Goal: Use online tool/utility: Use online tool/utility

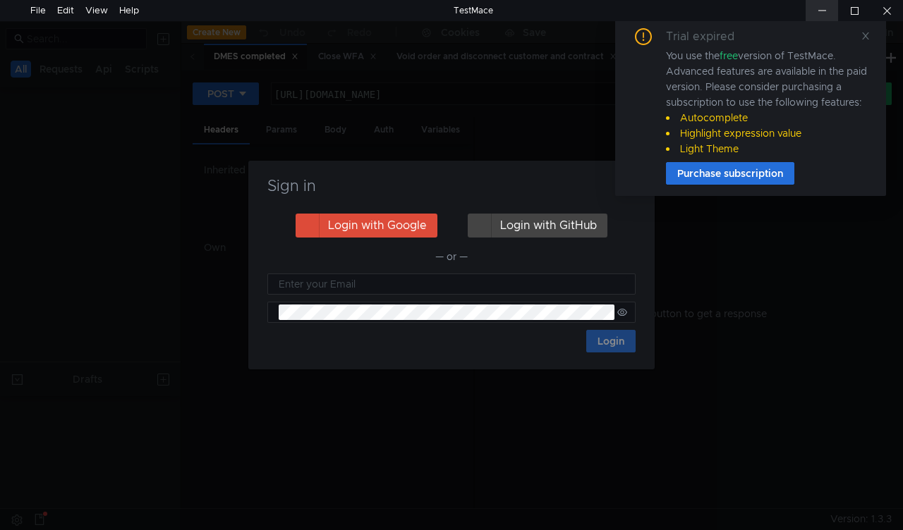
click at [827, 10] on div at bounding box center [822, 10] width 32 height 21
click at [866, 35] on icon at bounding box center [866, 36] width 10 height 10
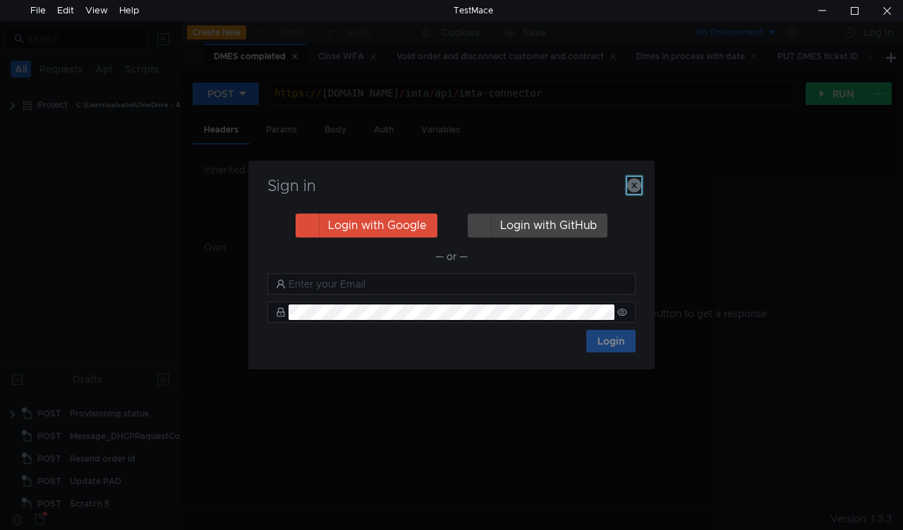
click at [629, 188] on icon "button" at bounding box center [634, 185] width 14 height 14
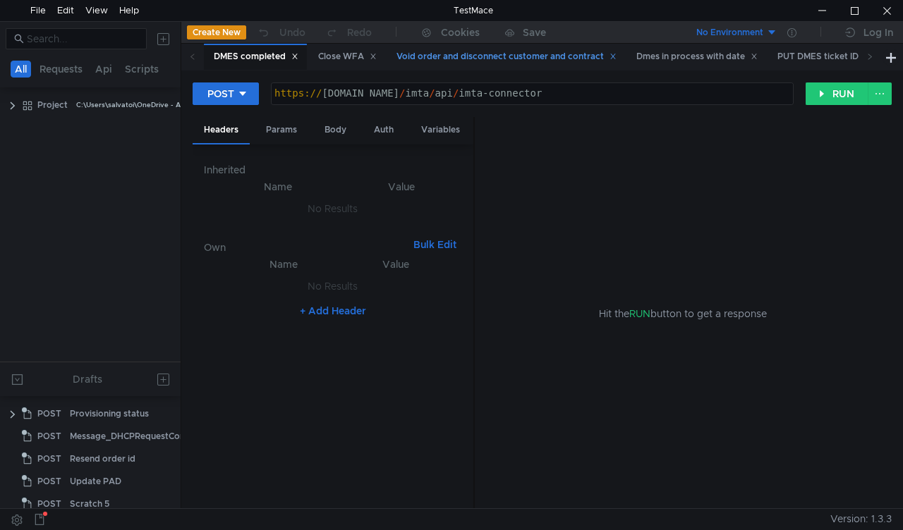
click at [453, 54] on div "Void order and disconnect customer and contract" at bounding box center [506, 56] width 220 height 15
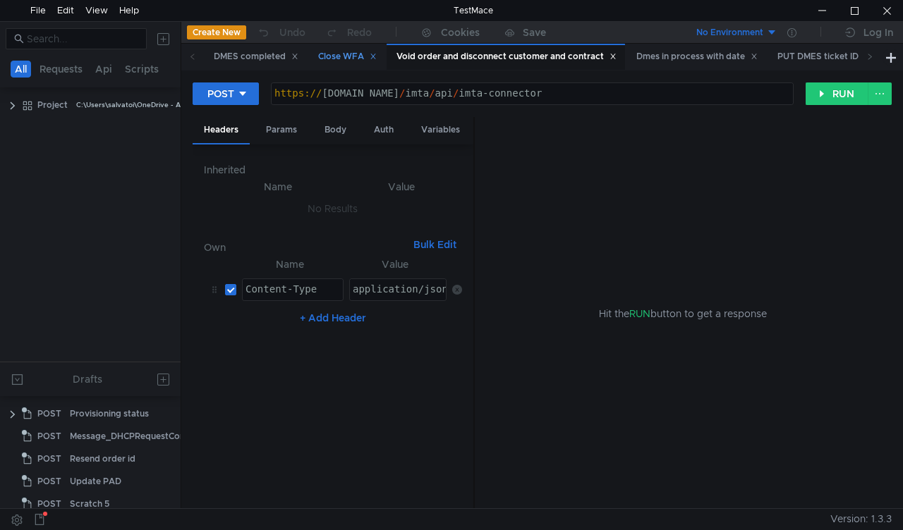
click at [333, 56] on div "Close WFA" at bounding box center [347, 56] width 59 height 15
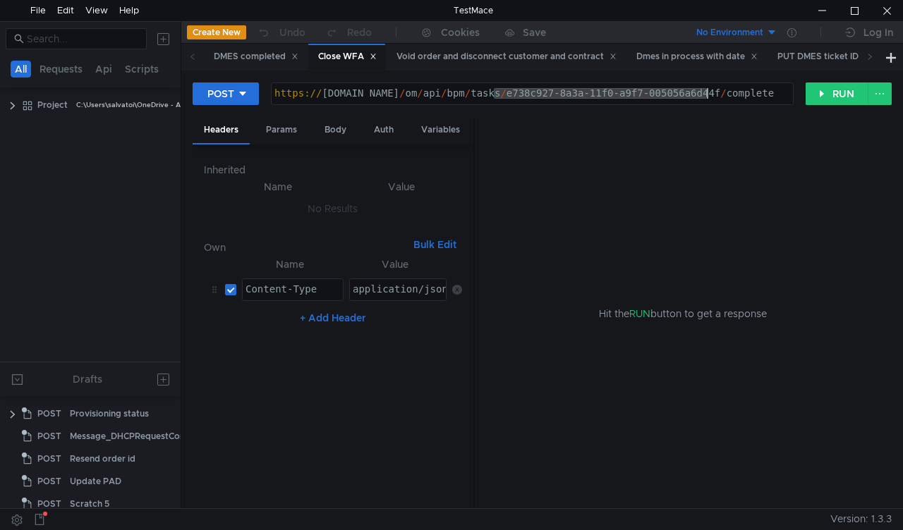
drag, startPoint x: 494, startPoint y: 92, endPoint x: 707, endPoint y: 92, distance: 213.7
click at [707, 92] on div "https:// mbx.dfni.nl / om / api / bpm / tasks / e738c927-8a3a-11f0-a9f7-005056a…" at bounding box center [532, 104] width 521 height 32
paste textarea "193a38e1-8c7a-11f0-b75b-005056a64e09"
click at [825, 92] on button "RUN" at bounding box center [837, 94] width 63 height 23
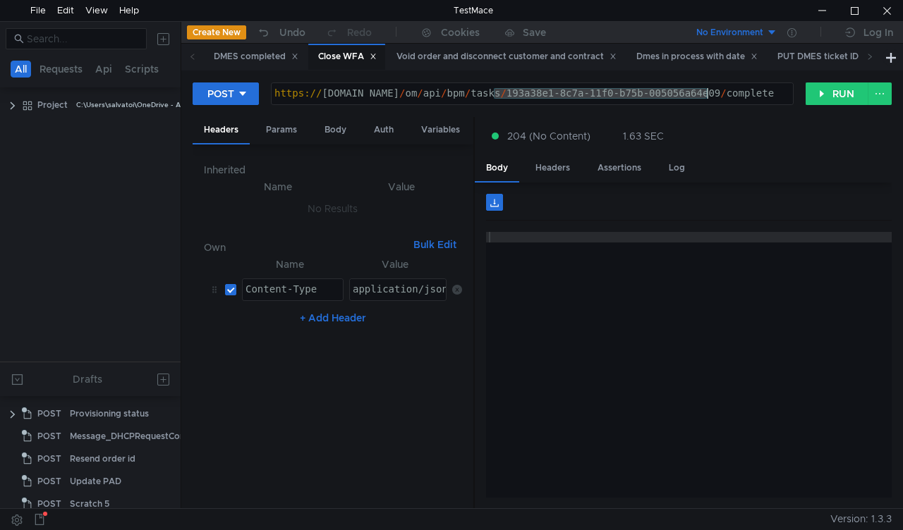
drag, startPoint x: 498, startPoint y: 93, endPoint x: 705, endPoint y: 90, distance: 207.4
click at [705, 90] on div "https:// mbx.dfni.nl / om / api / bpm / tasks / 193a38e1-8c7a-11f0-b75b-005056a…" at bounding box center [532, 104] width 521 height 32
paste textarea "ced9be5e-8b01"
click at [822, 96] on button "RUN" at bounding box center [837, 94] width 63 height 23
click at [494, 97] on div "https:// mbx.dfni.nl / om / api / bpm / tasks / ced9be5e-8b01-11f0-b75b-005056a…" at bounding box center [532, 104] width 521 height 32
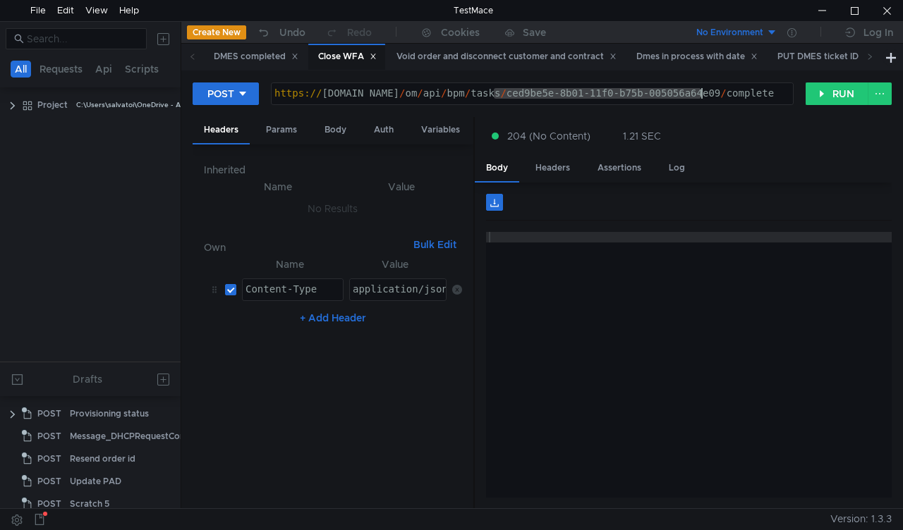
drag, startPoint x: 497, startPoint y: 94, endPoint x: 704, endPoint y: 95, distance: 206.7
click at [704, 95] on div "https:// mbx.dfni.nl / om / api / bpm / tasks / ced9be5e-8b01-11f0-b75b-005056a…" at bounding box center [532, 104] width 521 height 32
paste textarea "e974abf3-8c82-11f0-a2c6-005056a636ef"
click at [818, 92] on button "RUN" at bounding box center [837, 94] width 63 height 23
drag, startPoint x: 533, startPoint y: 97, endPoint x: 707, endPoint y: 92, distance: 173.6
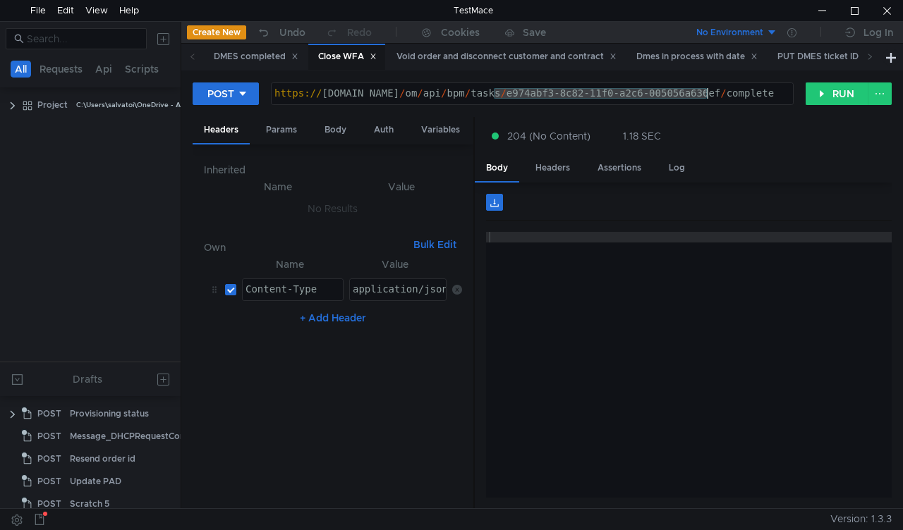
click at [707, 92] on div "https:// mbx.dfni.nl / om / api / bpm / tasks / e974abf3-8c82-11f0-a2c6-005056a…" at bounding box center [532, 104] width 521 height 32
paste textarea "14e2d5f5-8c83-11f0-b75b-005056a64e09"
click at [831, 93] on button "RUN" at bounding box center [837, 94] width 63 height 23
drag, startPoint x: 536, startPoint y: 95, endPoint x: 707, endPoint y: 90, distance: 170.8
click at [707, 90] on div "https:// mbx.dfni.nl / om / api / bpm / tasks / 14e2d5f5-8c83-11f0-b75b-005056a…" at bounding box center [532, 104] width 521 height 32
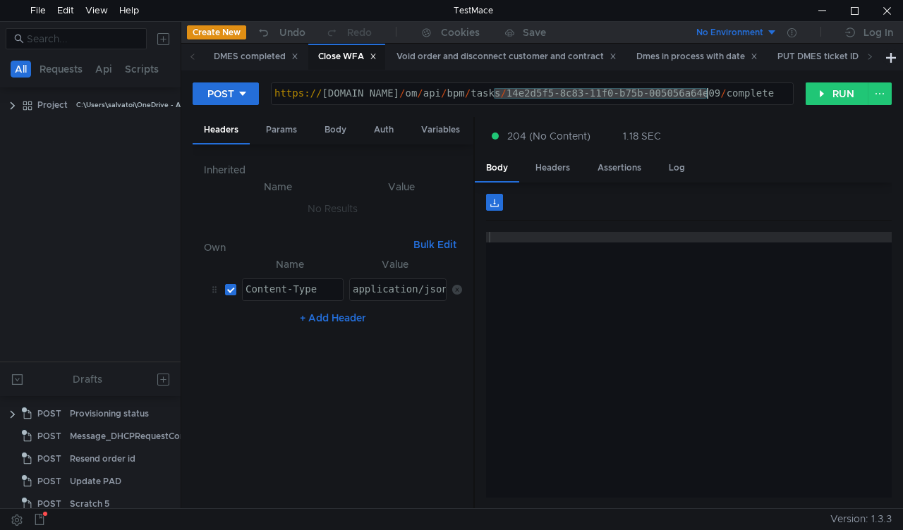
paste textarea "77eeaad-8a6c-11f0-a2c6-005056a636ef"
click at [815, 99] on button "RUN" at bounding box center [837, 94] width 63 height 23
drag, startPoint x: 493, startPoint y: 97, endPoint x: 712, endPoint y: 90, distance: 218.8
click at [712, 90] on div "https:// mbx.dfni.nl / om / api / bpm / tasks / 177eeaad-8a6c-11f0-a2c6-005056a…" at bounding box center [532, 104] width 521 height 32
click at [710, 95] on div "https:// mbx.dfni.nl / om / api / bpm / tasks / 177eeaad-8a6c-11f0-a2c6-005056a…" at bounding box center [532, 93] width 521 height 21
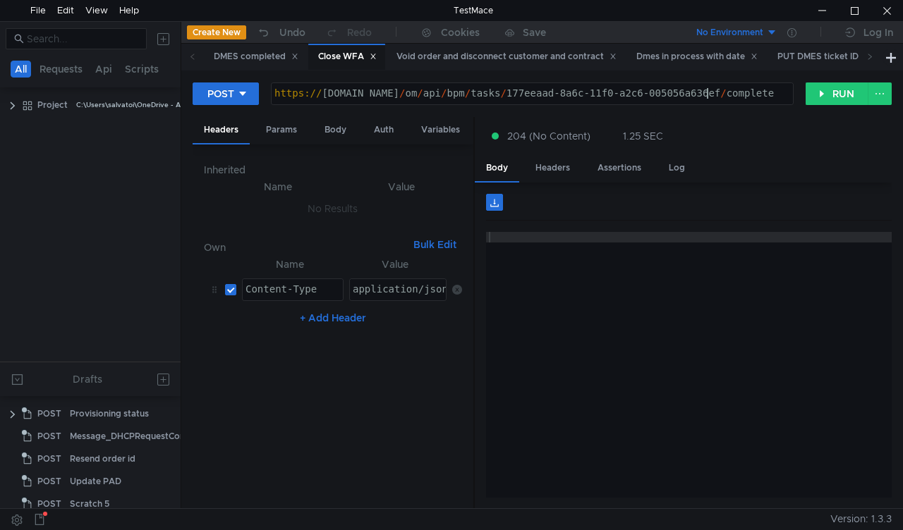
click at [707, 92] on div "https:// mbx.dfni.nl / om / api / bpm / tasks / 177eeaad-8a6c-11f0-a2c6-005056a…" at bounding box center [532, 104] width 521 height 32
drag, startPoint x: 706, startPoint y: 90, endPoint x: 492, endPoint y: 99, distance: 213.9
click at [492, 99] on div "https:// mbx.dfni.nl / om / api / bpm / tasks / 177eeaad-8a6c-11f0-a2c6-005056a…" at bounding box center [532, 104] width 521 height 32
paste textarea "39672309-8acb-11f0-a9f7-005056a6d44"
type textarea "https://mbx.dfni.nl/om/api/bpm/tasks/39672309-8acb-11f0-a9f7-005056a6d44f/compl…"
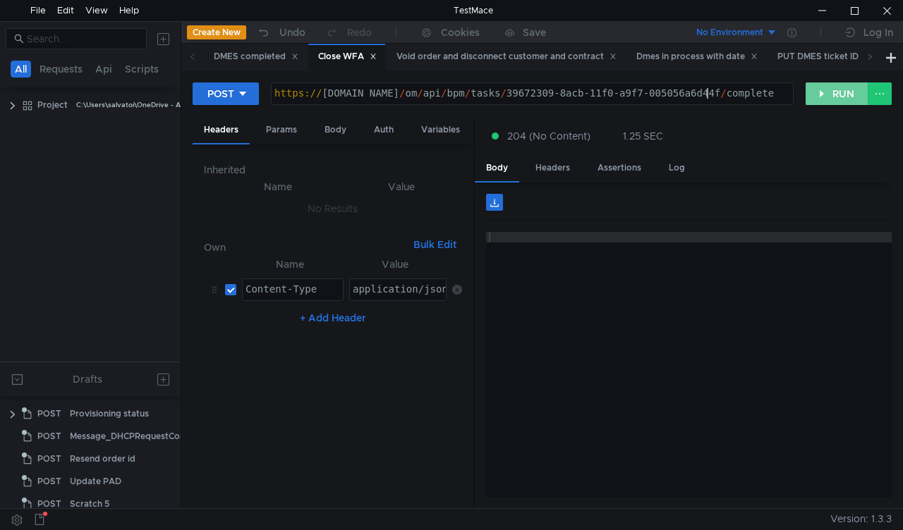
click at [813, 97] on button "RUN" at bounding box center [837, 94] width 63 height 23
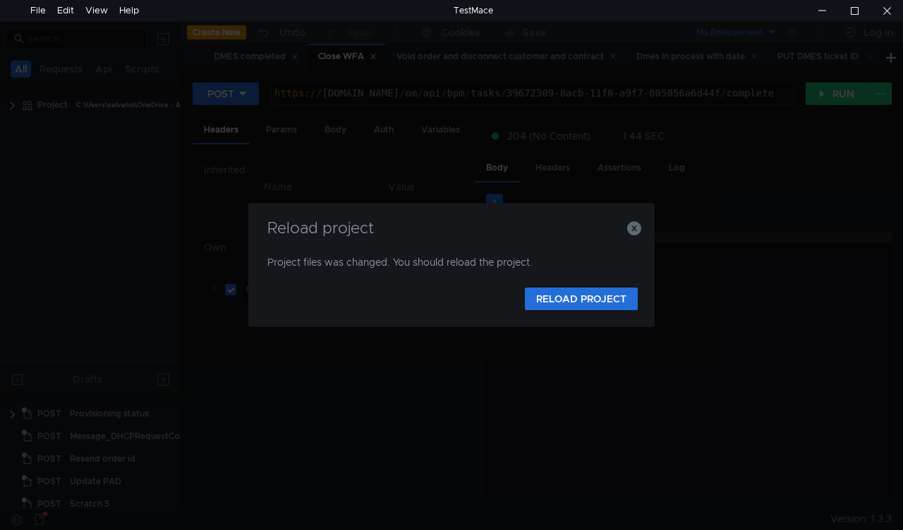
click at [641, 229] on div "Reload project Project files was changed. You should reload the project. RELOAD…" at bounding box center [451, 265] width 406 height 124
click at [638, 229] on icon "button" at bounding box center [634, 228] width 14 height 14
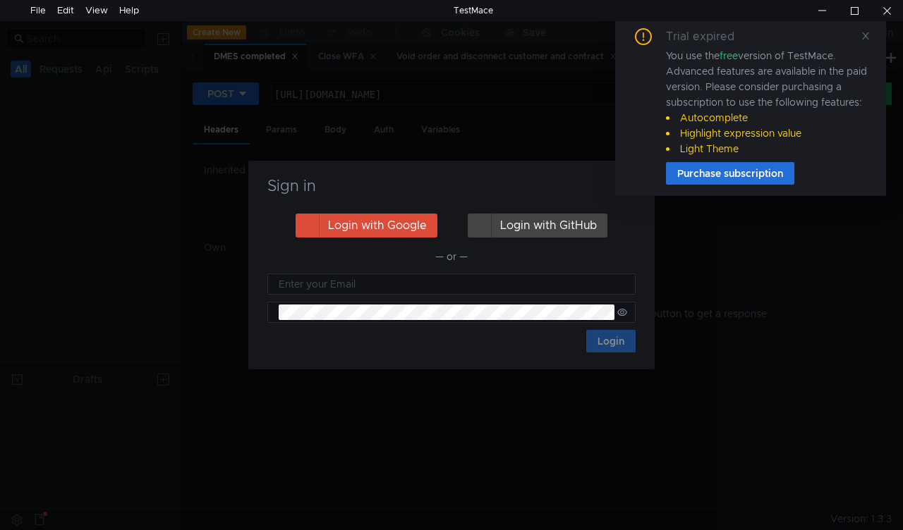
click at [865, 34] on icon at bounding box center [866, 36] width 10 height 10
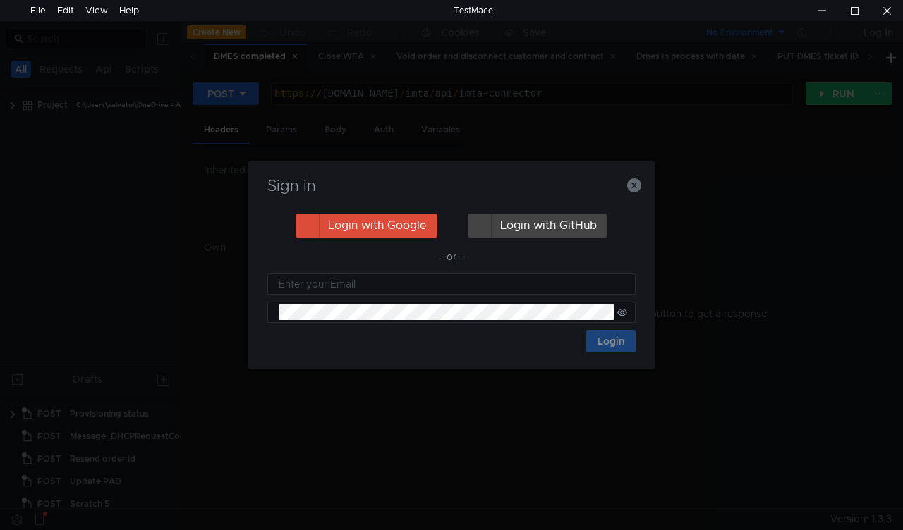
click at [639, 188] on nz-notification "Trial expired You use the free version of TestMace. Advanced features are avail…" at bounding box center [750, 106] width 271 height 179
click at [633, 186] on nz-notification "Trial expired You use the free version of TestMace. Advanced features are avail…" at bounding box center [750, 106] width 271 height 179
click at [636, 188] on nz-notification "Trial expired You use the free version of TestMace. Advanced features are avail…" at bounding box center [750, 106] width 271 height 179
click at [633, 185] on icon "button" at bounding box center [634, 185] width 14 height 14
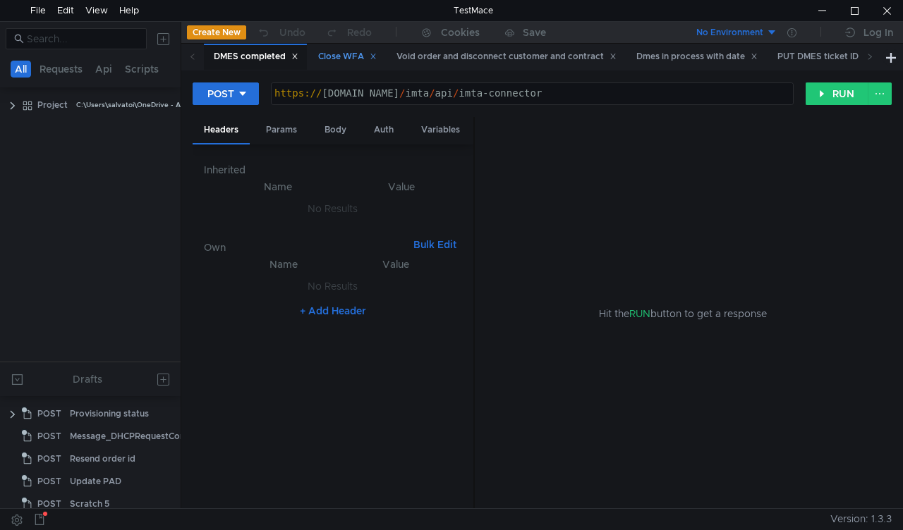
click at [343, 56] on div "Close WFA" at bounding box center [347, 56] width 59 height 15
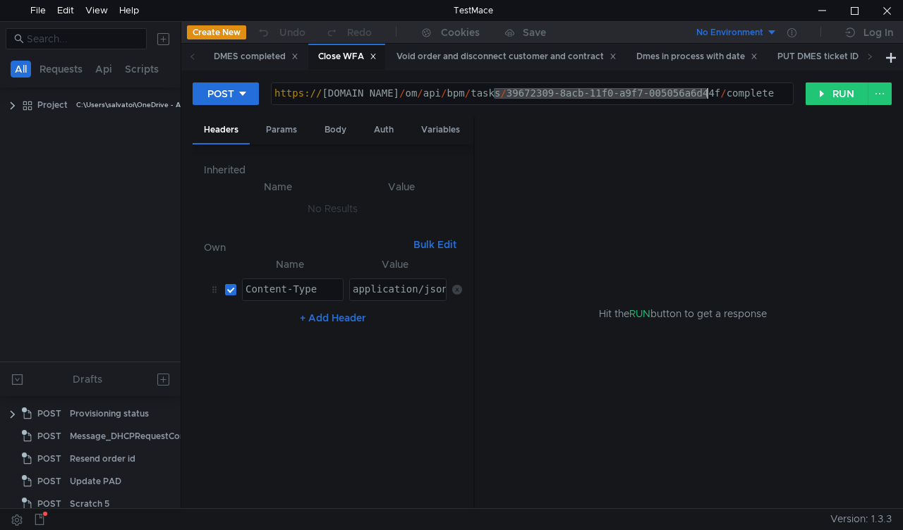
drag, startPoint x: 494, startPoint y: 92, endPoint x: 709, endPoint y: 93, distance: 215.1
click at [709, 93] on div "https:// mbx.dfni.nl / om / api / bpm / tasks / 39672309-8acb-11f0-a9f7-005056a…" at bounding box center [532, 104] width 521 height 32
paste textarea "9cea8059-8a3c-11f0-b75b-005056a64e09"
click at [825, 92] on button "RUN" at bounding box center [837, 94] width 63 height 23
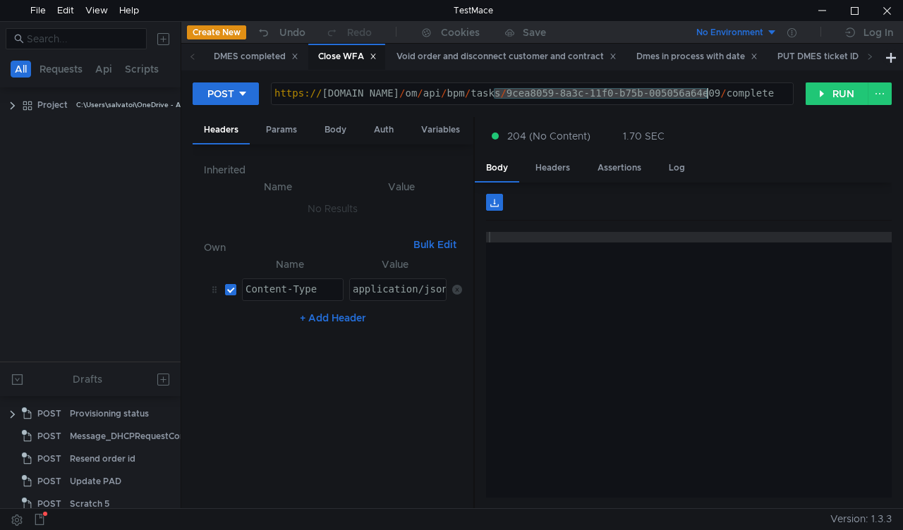
drag, startPoint x: 492, startPoint y: 90, endPoint x: 705, endPoint y: 90, distance: 213.0
click at [705, 90] on div "https:// mbx.dfni.nl / om / api / bpm / tasks / 9cea8059-8a3c-11f0-b75b-005056a…" at bounding box center [532, 104] width 521 height 32
paste textarea "ff3c93e5-8a42-11f0-a5df-005056a66d6a"
click at [825, 89] on button "RUN" at bounding box center [837, 94] width 63 height 23
drag, startPoint x: 609, startPoint y: 107, endPoint x: 705, endPoint y: 93, distance: 96.9
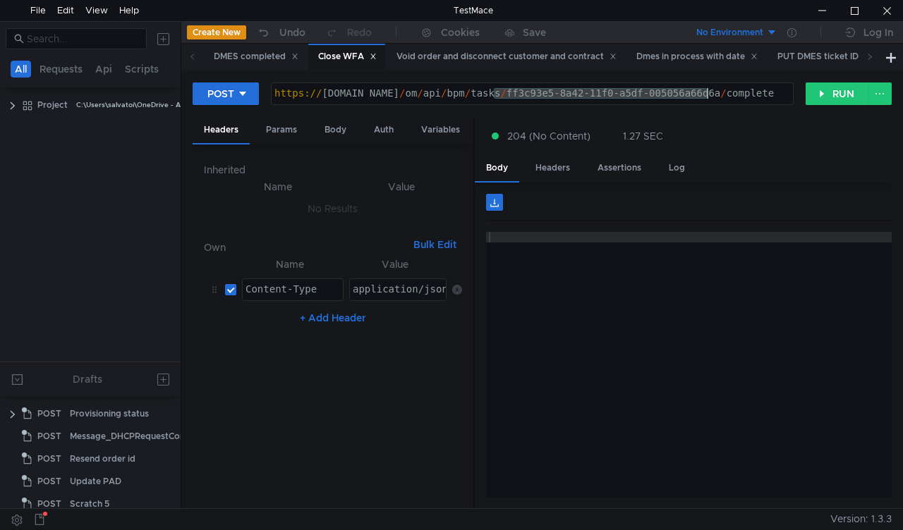
click at [705, 93] on div "https:// mbx.dfni.nl / om / api / bpm / tasks / ff3c93e5-8a42-11f0-a5df-005056a…" at bounding box center [532, 104] width 521 height 32
paste textarea "9002ce2a-8c84"
type textarea "[URL][DOMAIN_NAME]"
click at [827, 95] on button "RUN" at bounding box center [837, 94] width 63 height 23
drag, startPoint x: 494, startPoint y: 90, endPoint x: 707, endPoint y: 94, distance: 213.1
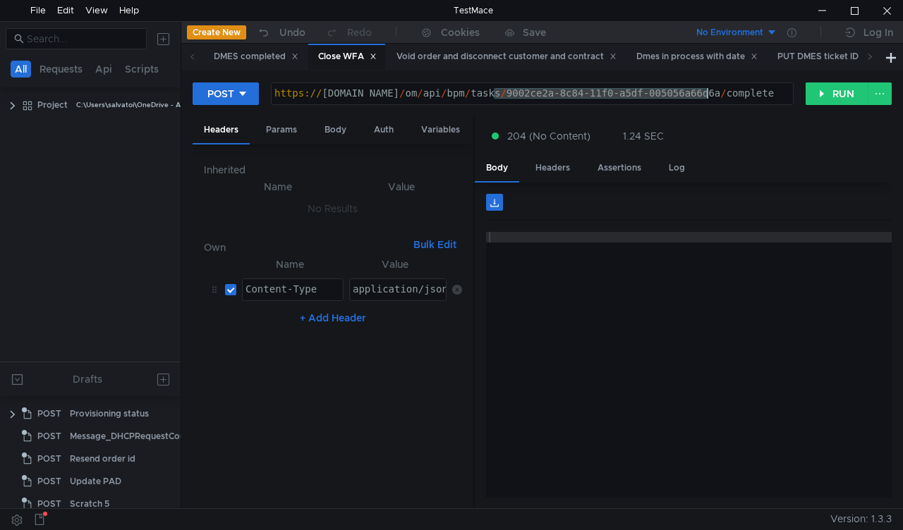
click at [707, 94] on div "https:// mbx.dfni.nl / om / api / bpm / tasks / 9002ce2a-8c84-11f0-a5df-005056a…" at bounding box center [532, 104] width 521 height 32
paste textarea "5c06c6e-8c85-11f0-a9f7-005056a6d44f"
type textarea "https://mbx.dfni.nl/om/api/bpm/tasks/95c06c6e-8c85-11f0-a9f7-005056a6d44f/compl…"
click at [820, 96] on button "RUN" at bounding box center [837, 94] width 63 height 23
drag, startPoint x: 497, startPoint y: 90, endPoint x: 708, endPoint y: 100, distance: 211.8
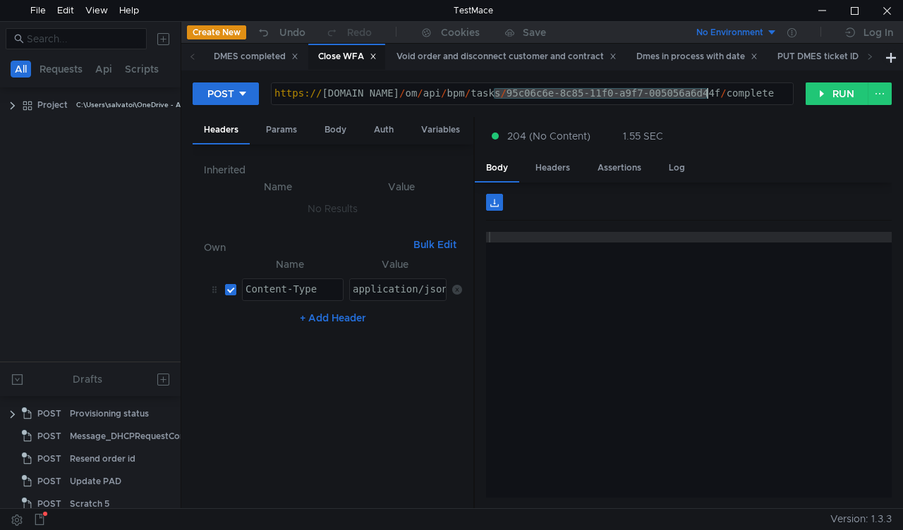
click at [708, 100] on div "https:// mbx.dfni.nl / om / api / bpm / tasks / 95c06c6e-8c85-11f0-a9f7-005056a…" at bounding box center [532, 104] width 521 height 32
paste textarea "c3e1a88f-8c85-11f0-a5df-005056a66d6a"
type textarea "[URL][DOMAIN_NAME]"
click at [822, 92] on button "RUN" at bounding box center [837, 94] width 63 height 23
click at [494, 95] on div "https:// [DOMAIN_NAME] / om / api / bpm / tasks / c3e1a88f-8c85-11f0-a5df-00505…" at bounding box center [532, 104] width 521 height 32
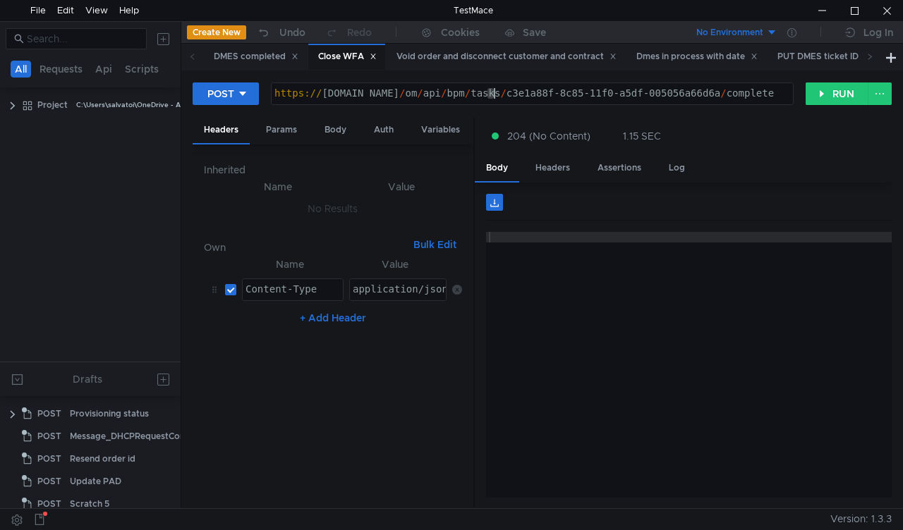
click at [492, 90] on div "https:// [DOMAIN_NAME] / om / api / bpm / tasks / c3e1a88f-8c85-11f0-a5df-00505…" at bounding box center [532, 93] width 521 height 21
drag, startPoint x: 491, startPoint y: 95, endPoint x: 707, endPoint y: 92, distance: 215.9
click at [707, 92] on div "https:// [DOMAIN_NAME] / om / api / bpm / tasks / c3e1a88f-8c85-11f0-a5df-00505…" at bounding box center [532, 104] width 521 height 32
paste textarea "ebfeb64f-8c86"
click at [830, 99] on button "RUN" at bounding box center [837, 94] width 63 height 23
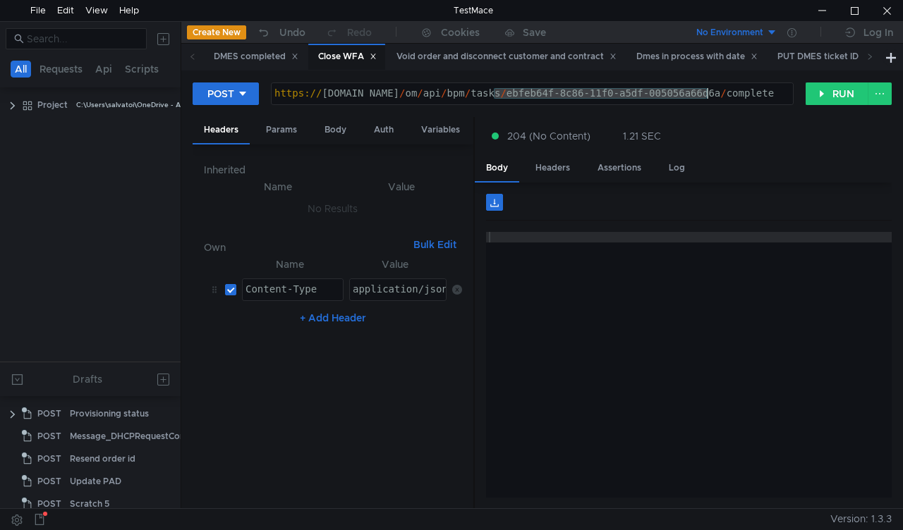
drag, startPoint x: 529, startPoint y: 93, endPoint x: 707, endPoint y: 92, distance: 178.5
click at [707, 92] on div "https:// mbx.dfni.nl / om / api / bpm / tasks / ebfeb64f-8c86-11f0-a5df-005056a…" at bounding box center [532, 104] width 521 height 32
paste textarea "2b0d064f-8c88-11f0-a2c6-005056a636ef"
type textarea "[URL][DOMAIN_NAME]"
click at [831, 96] on button "RUN" at bounding box center [837, 94] width 63 height 23
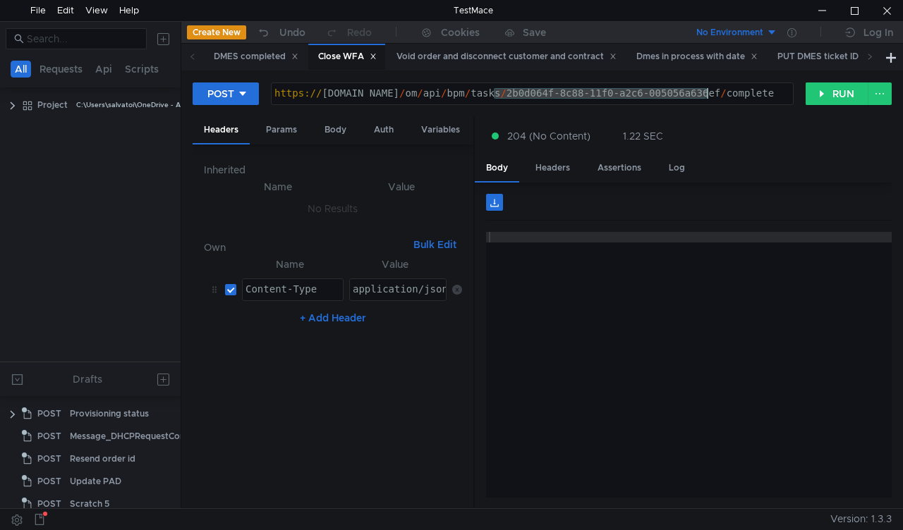
drag, startPoint x: 557, startPoint y: 93, endPoint x: 705, endPoint y: 93, distance: 148.8
click at [705, 93] on div "https:// [DOMAIN_NAME] / om / api / bpm / tasks / 2b0d064f-8c88-11f0-a2c6-00505…" at bounding box center [532, 104] width 521 height 32
paste textarea "a28d900e-8c89-11f0-b75b-005056a64e09"
click at [814, 97] on button "RUN" at bounding box center [837, 94] width 63 height 23
drag, startPoint x: 494, startPoint y: 92, endPoint x: 707, endPoint y: 90, distance: 212.3
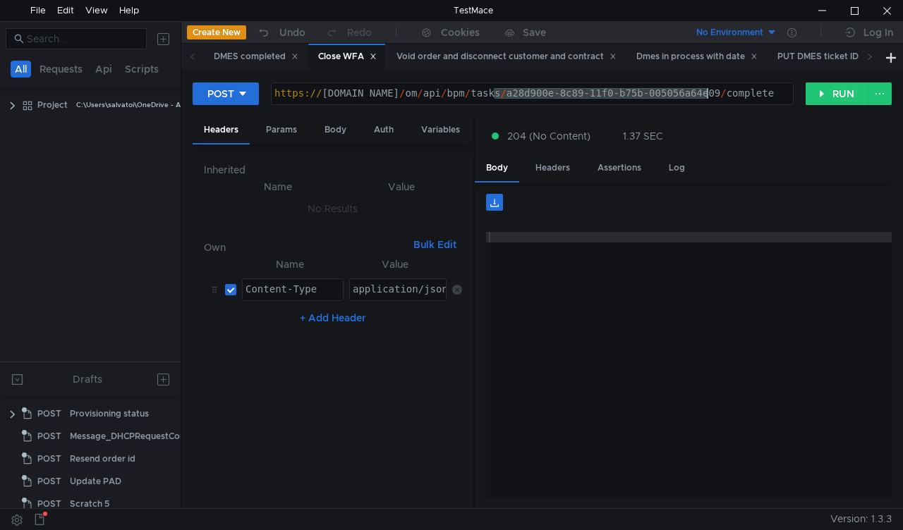
click at [707, 90] on div "https:// [DOMAIN_NAME] / om / api / bpm / tasks / a28d900e-8c89-11f0-b75b-00505…" at bounding box center [532, 104] width 521 height 32
paste textarea "f932cedc-8c89-11f0-a9f7-005056a6d44f"
type textarea "[URL][DOMAIN_NAME]"
click at [827, 92] on button "RUN" at bounding box center [837, 94] width 63 height 23
click at [822, 97] on button "RUN" at bounding box center [837, 94] width 63 height 23
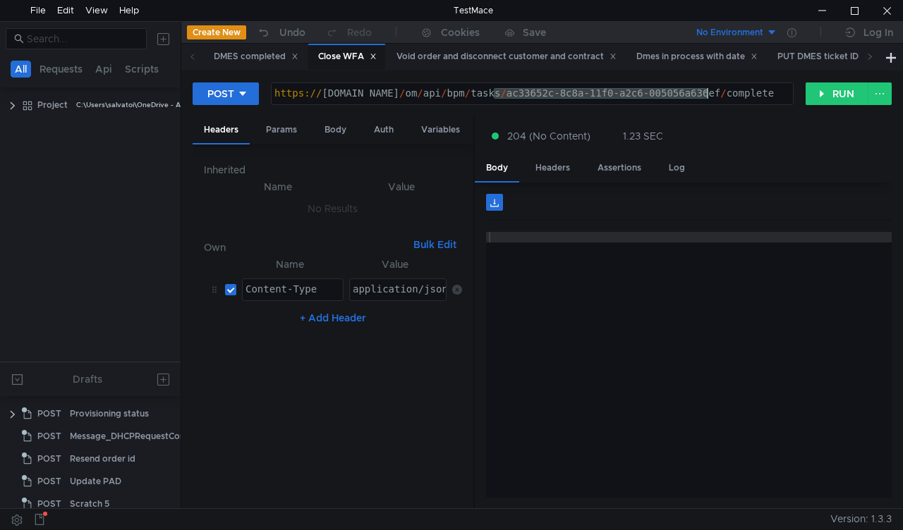
drag, startPoint x: 495, startPoint y: 95, endPoint x: 708, endPoint y: 94, distance: 213.0
click at [708, 94] on div "https:// mbx.dfni.nl / om / api / bpm / tasks / ac33652c-8c8a-11f0-a2c6-005056a…" at bounding box center [532, 104] width 521 height 32
paste textarea "f28c467b-8c8a-11f0-a5df-005056a66d6a"
type textarea "[URL][DOMAIN_NAME]"
click at [825, 95] on button "RUN" at bounding box center [837, 94] width 63 height 23
